Goal: Task Accomplishment & Management: Use online tool/utility

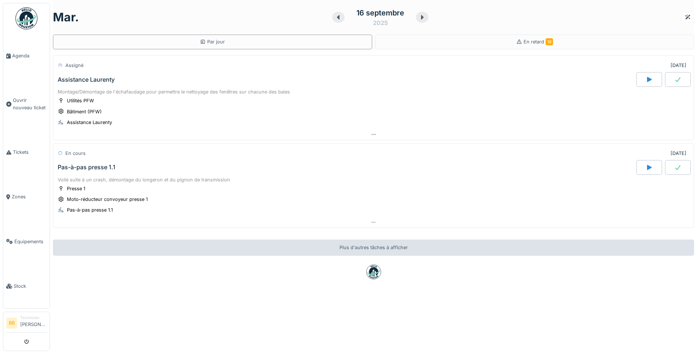
click at [100, 81] on div "Assistance Laurenty" at bounding box center [86, 79] width 57 height 7
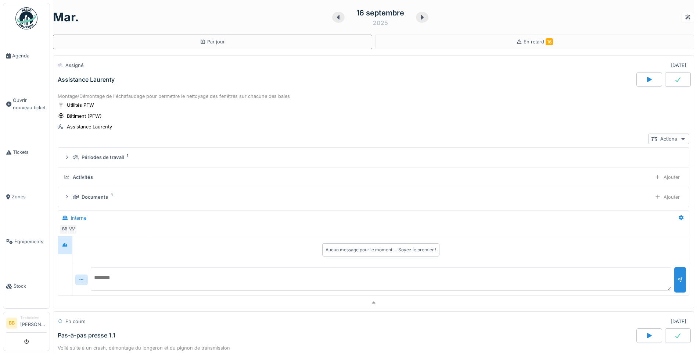
click at [675, 76] on icon at bounding box center [678, 79] width 7 height 6
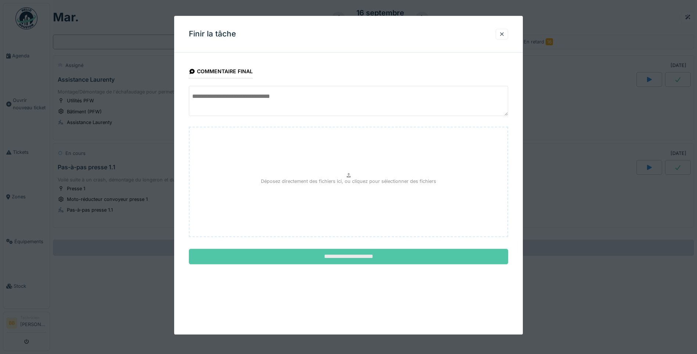
click at [404, 252] on input "**********" at bounding box center [349, 256] width 320 height 15
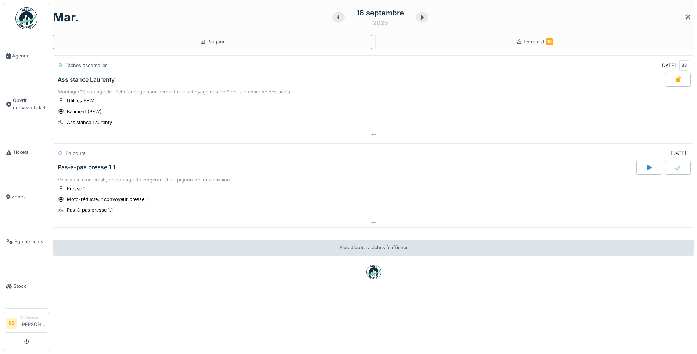
click at [96, 164] on div "Pas-à-pas presse 1.1" at bounding box center [87, 167] width 58 height 7
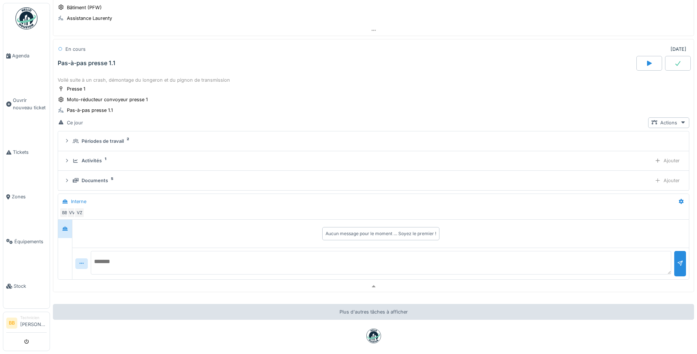
scroll to position [114, 0]
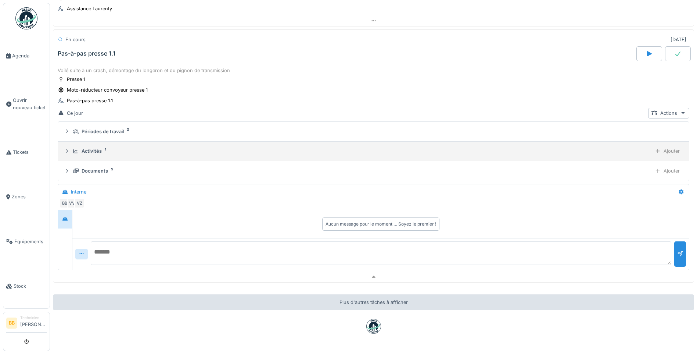
click at [256, 155] on div "Activités 1 Ajouter" at bounding box center [374, 151] width 620 height 11
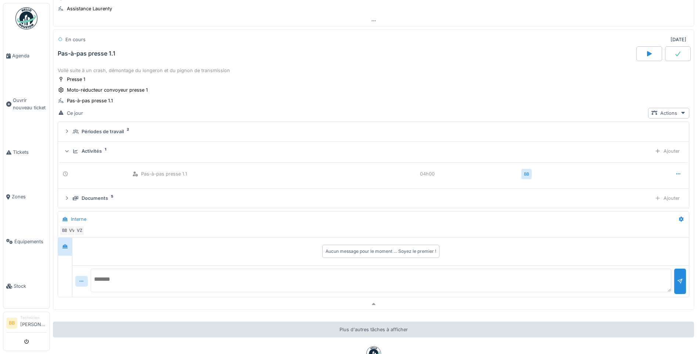
click at [191, 149] on div "Activités 1" at bounding box center [361, 150] width 576 height 7
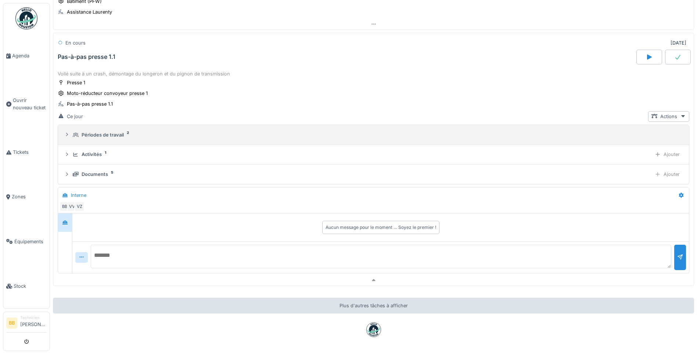
scroll to position [139, 0]
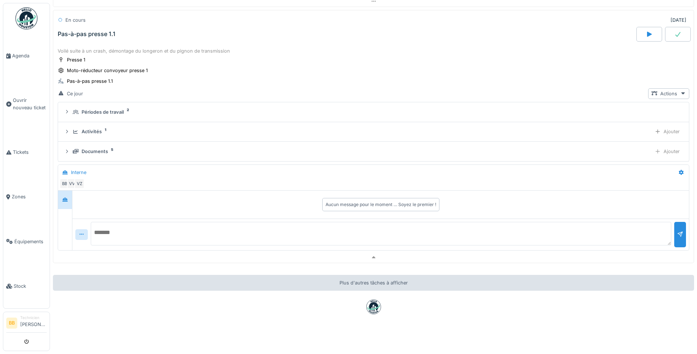
click at [107, 227] on textarea at bounding box center [381, 234] width 581 height 24
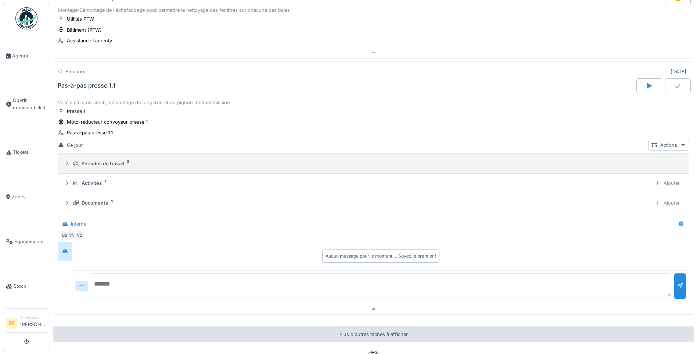
scroll to position [65, 0]
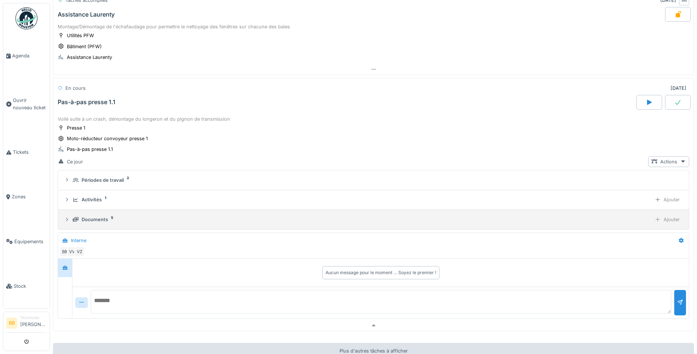
click at [133, 221] on div "Documents 5" at bounding box center [361, 219] width 576 height 7
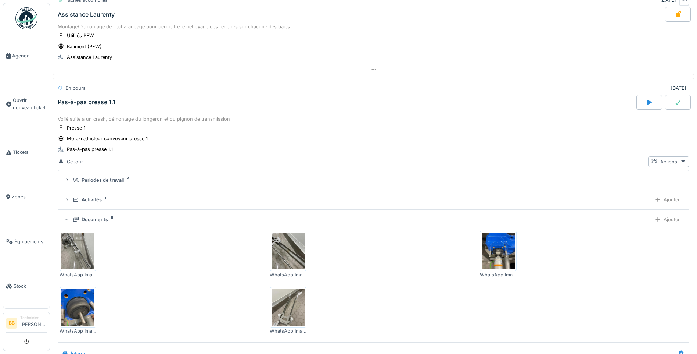
click at [78, 247] on img at bounding box center [77, 250] width 33 height 37
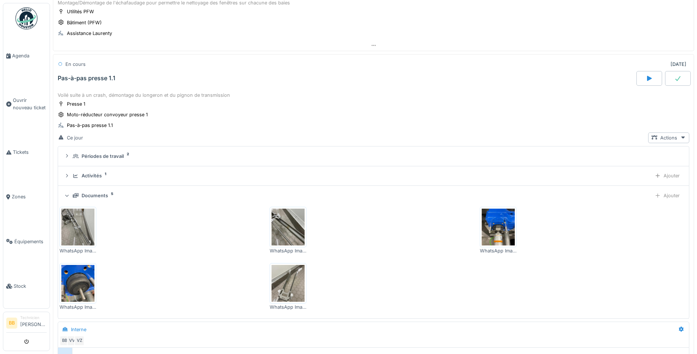
scroll to position [102, 0]
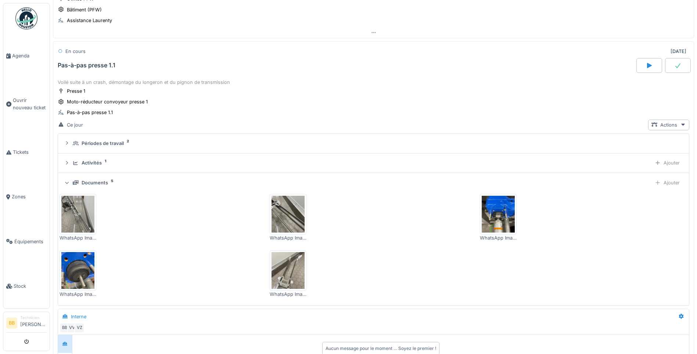
click at [25, 16] on img at bounding box center [26, 18] width 22 height 22
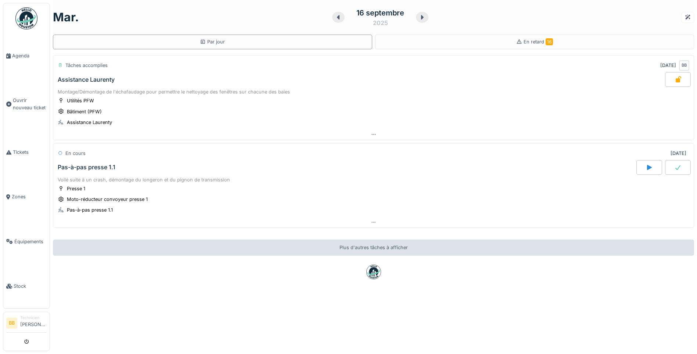
click at [17, 21] on img at bounding box center [26, 18] width 22 height 22
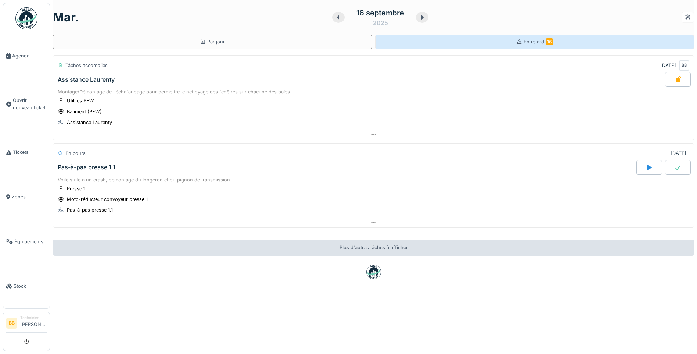
click at [535, 40] on span "En retard 16" at bounding box center [538, 42] width 29 height 6
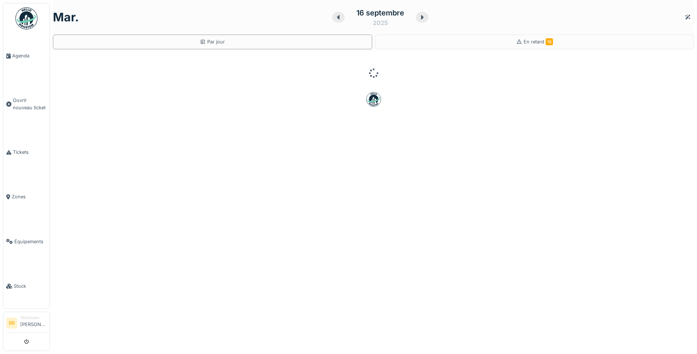
click at [435, 44] on div "En retard 16" at bounding box center [535, 42] width 320 height 15
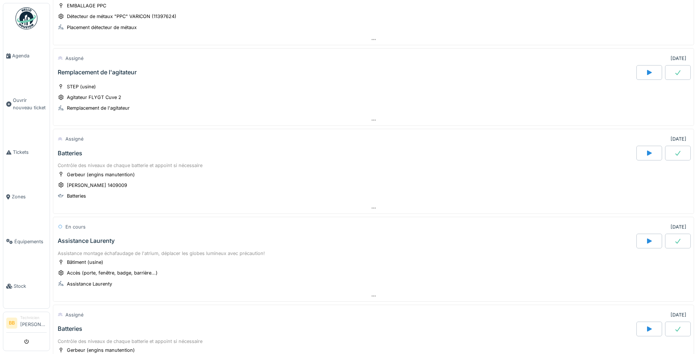
scroll to position [993, 0]
click at [76, 156] on div "Batteries" at bounding box center [70, 152] width 25 height 7
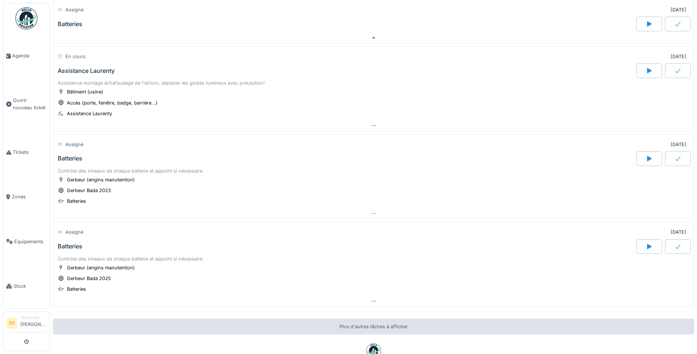
scroll to position [1356, 0]
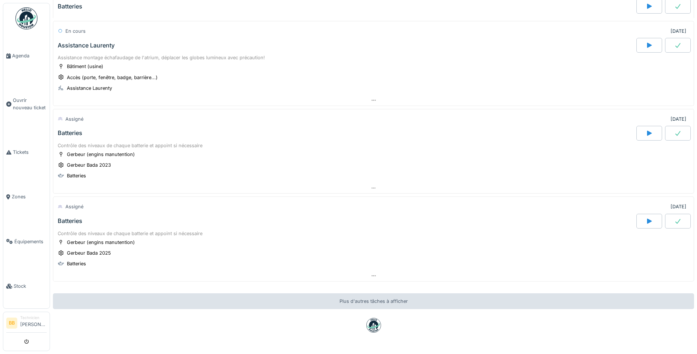
click at [495, 237] on div "Contrôle des niveaux de chaque batterie et appoint si nécessaire" at bounding box center [374, 233] width 632 height 7
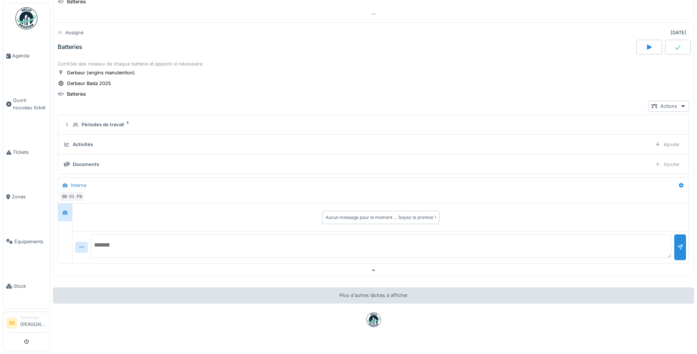
scroll to position [1530, 0]
click at [659, 149] on div "Ajouter" at bounding box center [668, 144] width 32 height 11
click at [615, 171] on div "Ajouter des heures" at bounding box center [625, 167] width 78 height 11
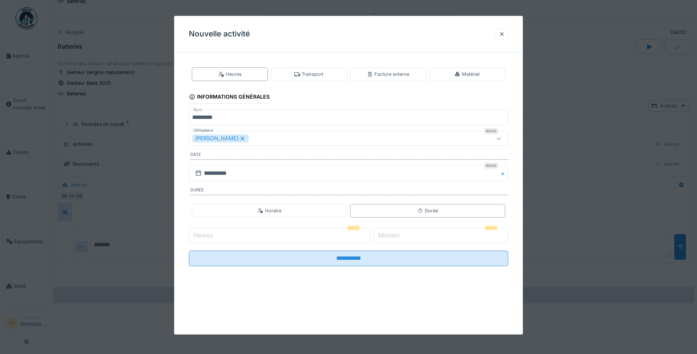
click at [229, 239] on input "Heures" at bounding box center [280, 235] width 182 height 15
type input "*"
click at [395, 229] on input "*" at bounding box center [441, 235] width 135 height 15
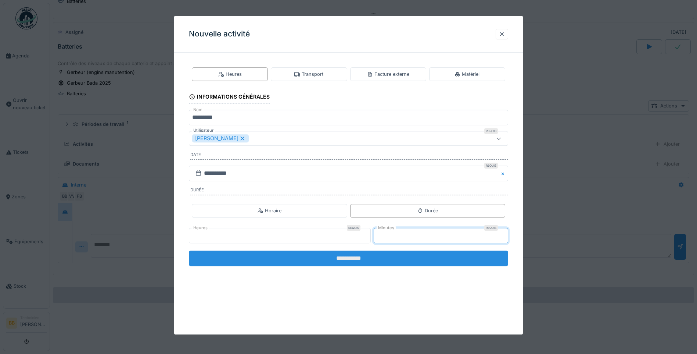
type input "**"
click at [362, 254] on input "**********" at bounding box center [349, 257] width 320 height 15
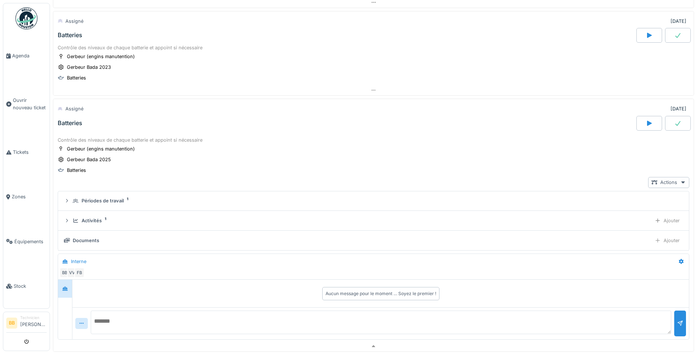
scroll to position [1457, 0]
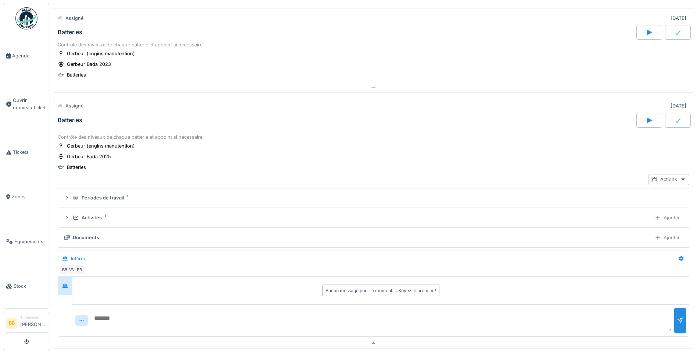
click at [672, 128] on div at bounding box center [678, 120] width 26 height 15
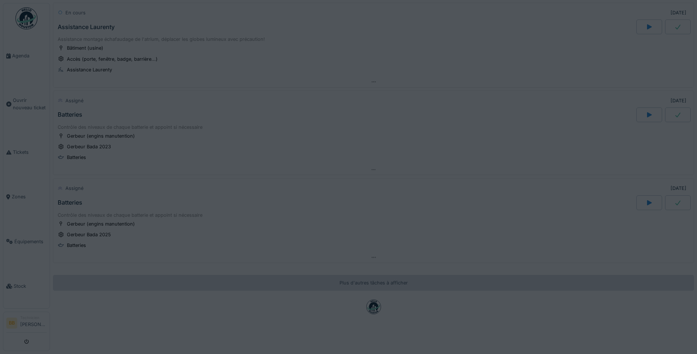
scroll to position [1387, 0]
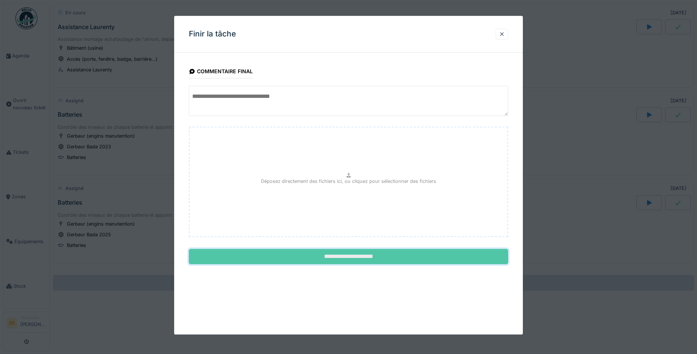
click at [329, 254] on input "**********" at bounding box center [349, 256] width 320 height 15
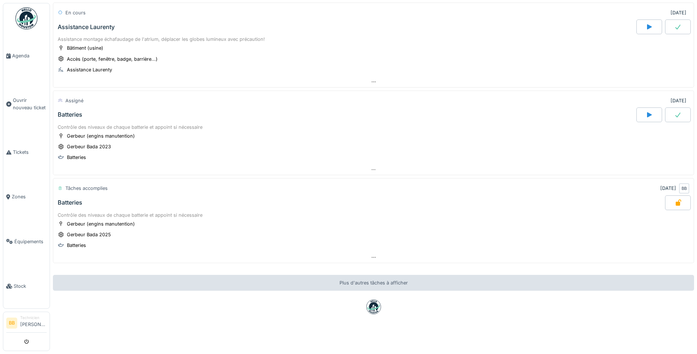
click at [202, 116] on div "Batteries" at bounding box center [346, 114] width 581 height 15
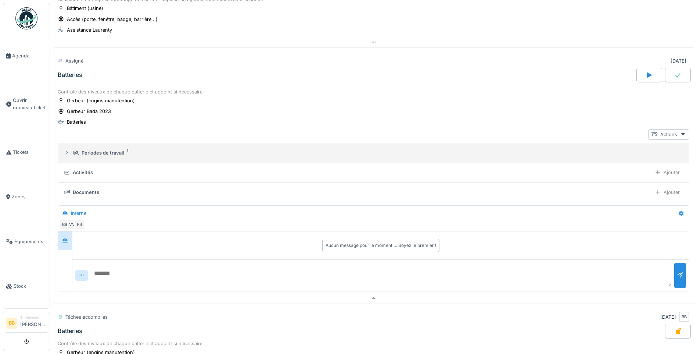
scroll to position [1442, 0]
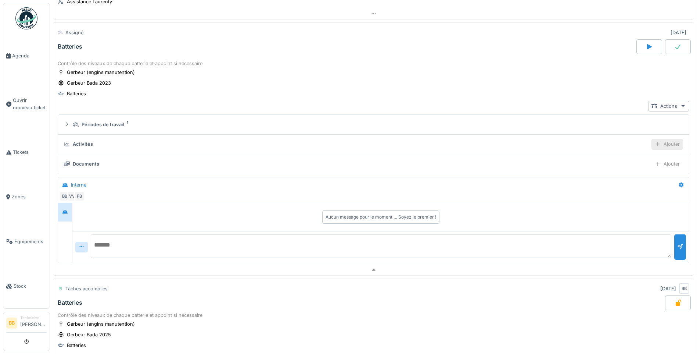
click at [655, 144] on icon at bounding box center [658, 144] width 6 height 5
click at [657, 162] on div "Ajouter des heures" at bounding box center [625, 167] width 78 height 11
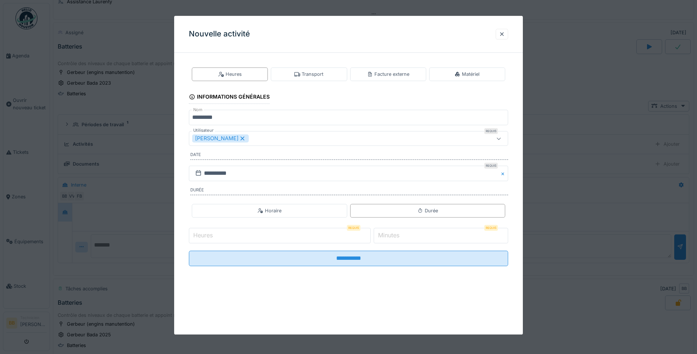
drag, startPoint x: 271, startPoint y: 243, endPoint x: 272, endPoint y: 236, distance: 6.8
click at [270, 243] on input "Heures" at bounding box center [280, 235] width 182 height 15
type input "*"
click at [401, 238] on label "Minutes" at bounding box center [389, 235] width 24 height 9
click at [402, 238] on input "*" at bounding box center [441, 235] width 135 height 15
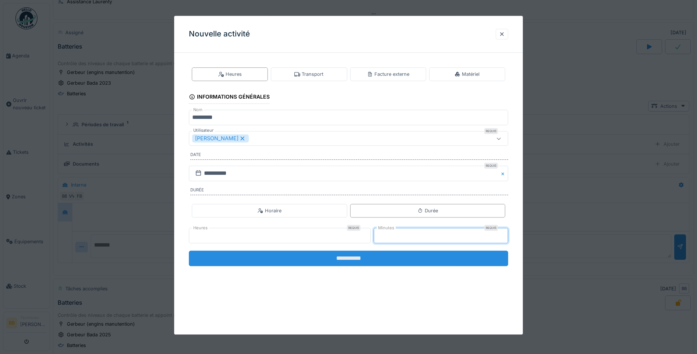
type input "**"
click at [335, 263] on input "**********" at bounding box center [349, 257] width 320 height 15
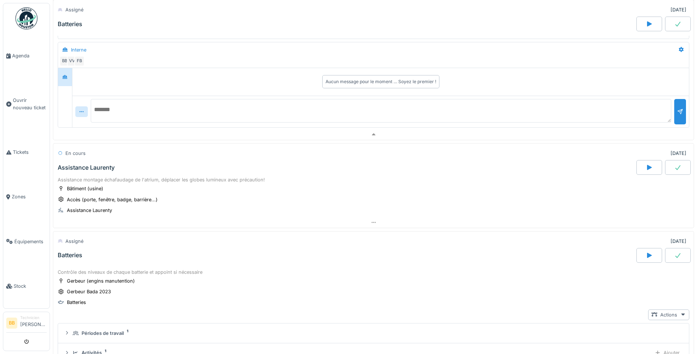
scroll to position [1222, 0]
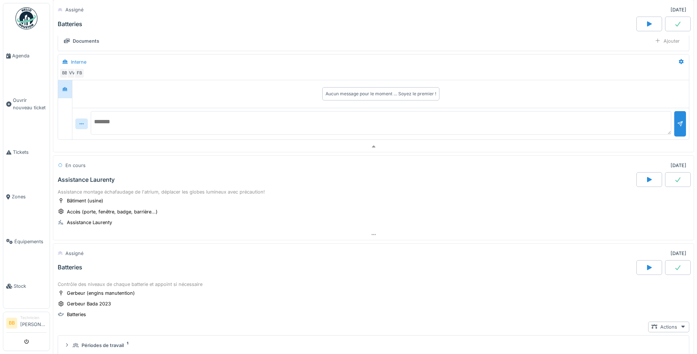
click at [92, 178] on div "Assistance Laurenty" at bounding box center [86, 179] width 57 height 7
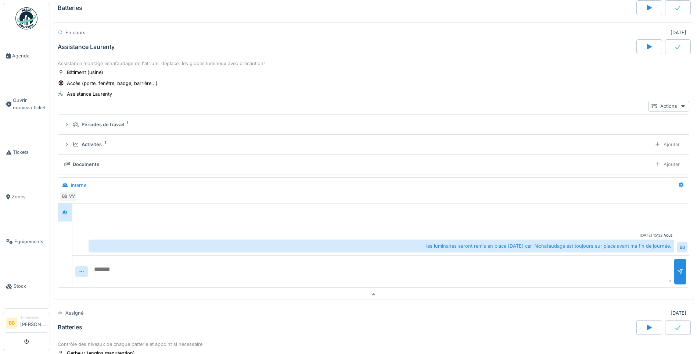
scroll to position [1318, 0]
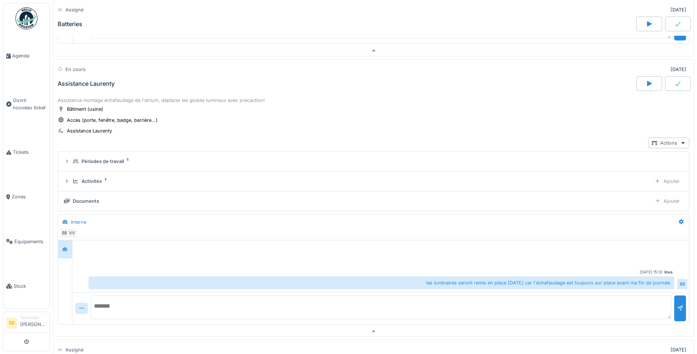
click at [676, 86] on icon at bounding box center [678, 83] width 5 height 5
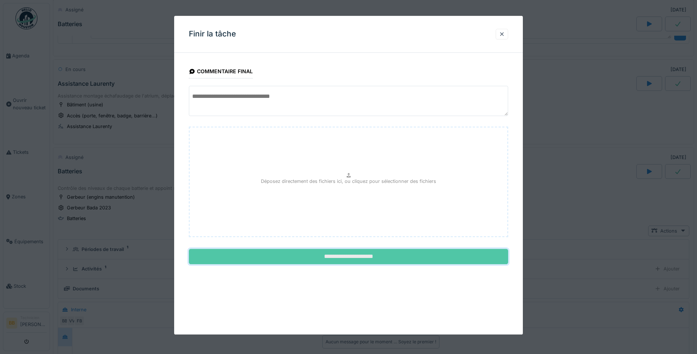
click at [347, 257] on input "**********" at bounding box center [349, 256] width 320 height 15
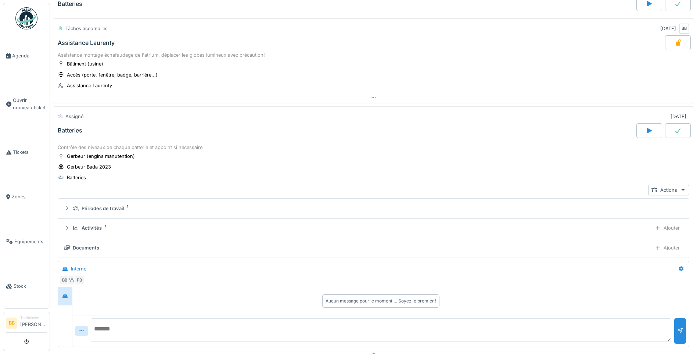
scroll to position [1354, 0]
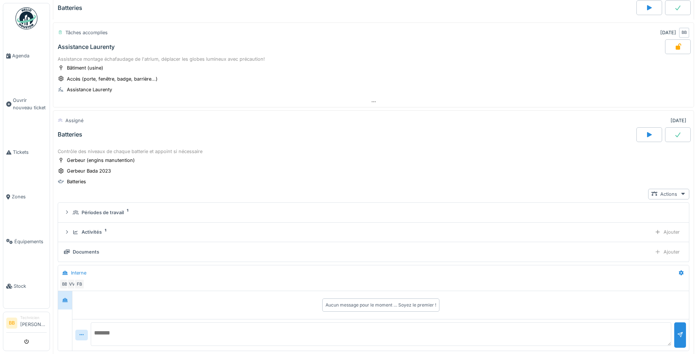
click at [674, 140] on div at bounding box center [678, 134] width 26 height 15
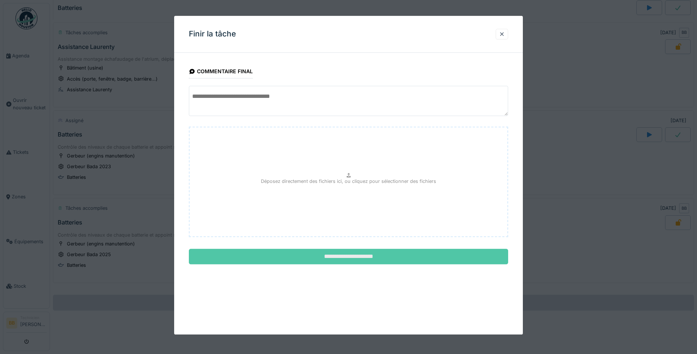
click at [339, 258] on input "**********" at bounding box center [349, 256] width 320 height 15
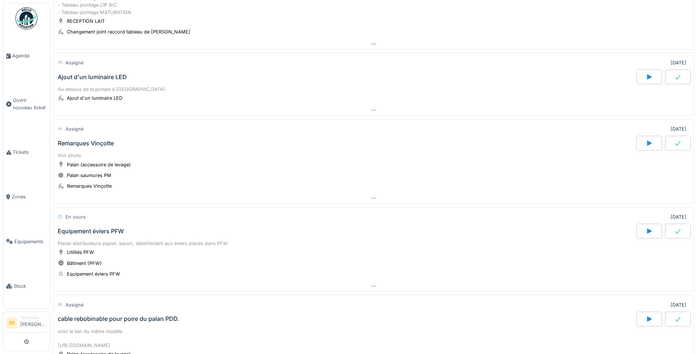
scroll to position [546, 0]
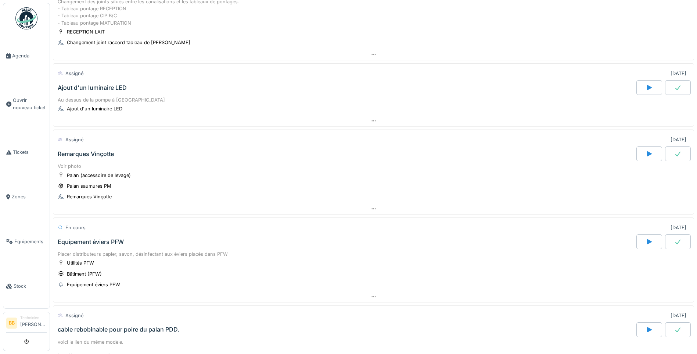
click at [90, 85] on div "Ajout d'un luminaire LED" at bounding box center [92, 87] width 69 height 7
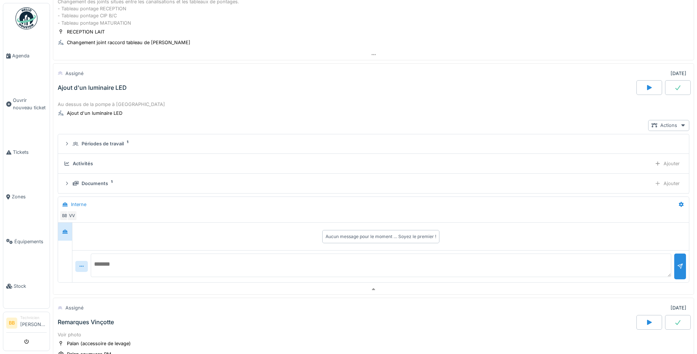
scroll to position [579, 0]
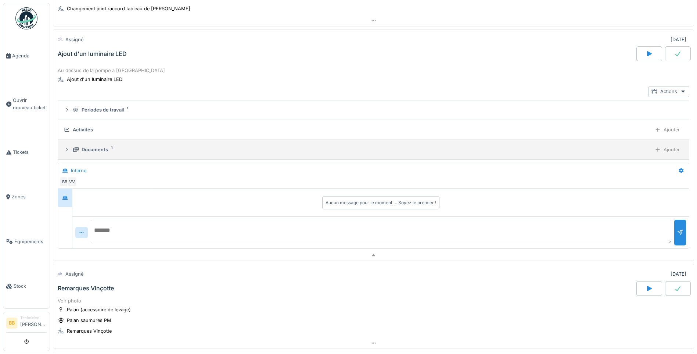
click at [98, 157] on details "Documents 1 Ajouter" at bounding box center [373, 150] width 631 height 20
click at [99, 154] on div "Documents 1 Ajouter" at bounding box center [374, 149] width 620 height 11
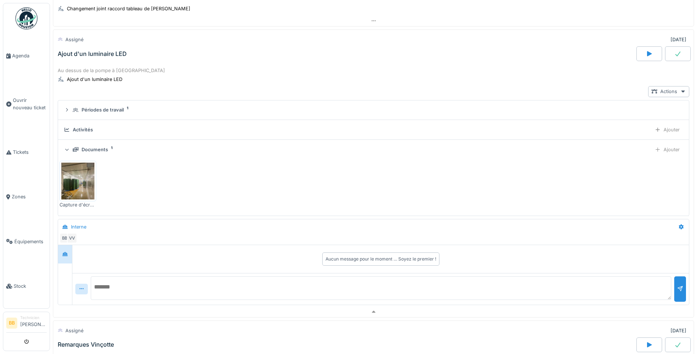
click at [87, 182] on img at bounding box center [77, 181] width 33 height 37
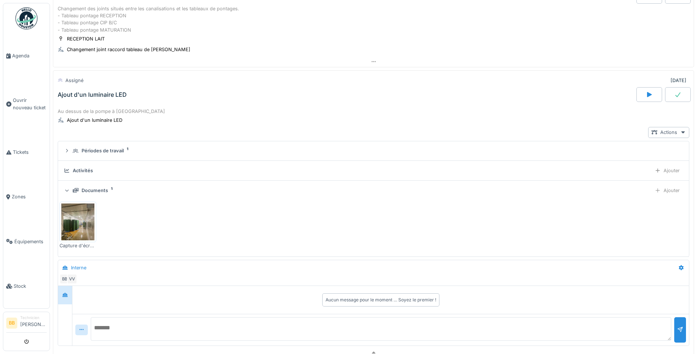
scroll to position [552, 0]
